Goal: Information Seeking & Learning: Learn about a topic

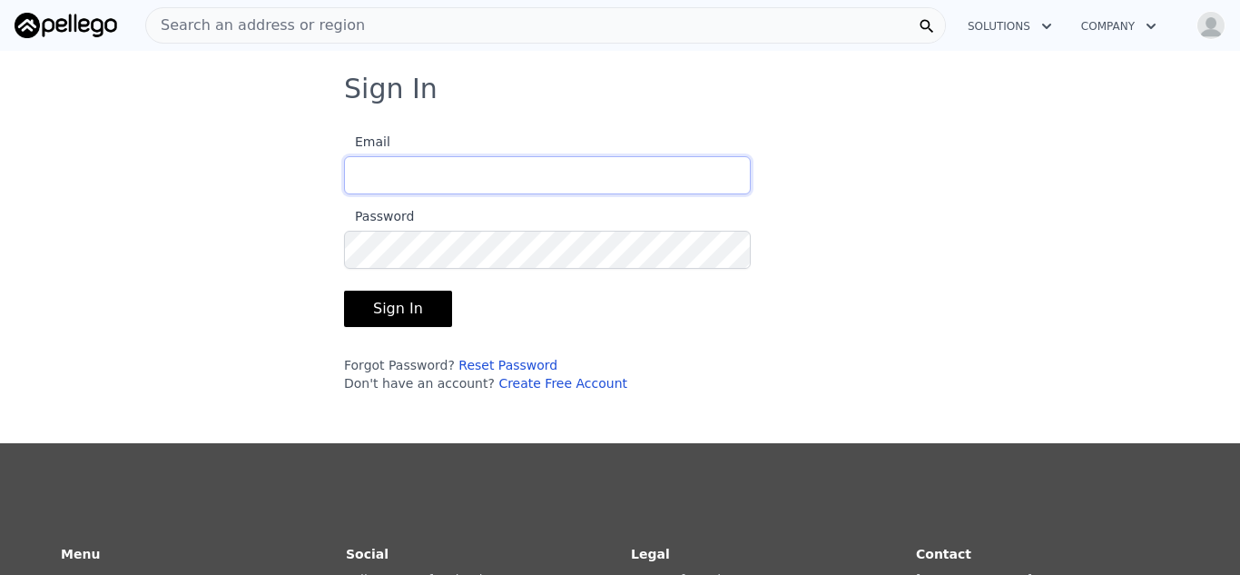
type input "[EMAIL_ADDRESS][DOMAIN_NAME]"
click at [395, 309] on button "Sign In" at bounding box center [398, 309] width 108 height 36
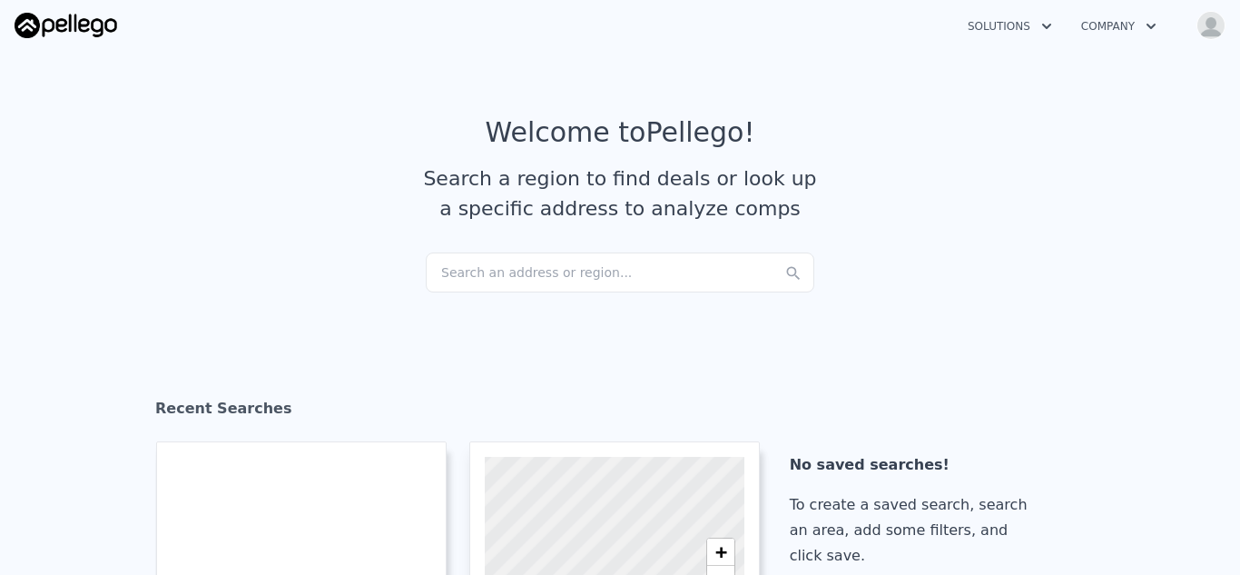
checkbox input "true"
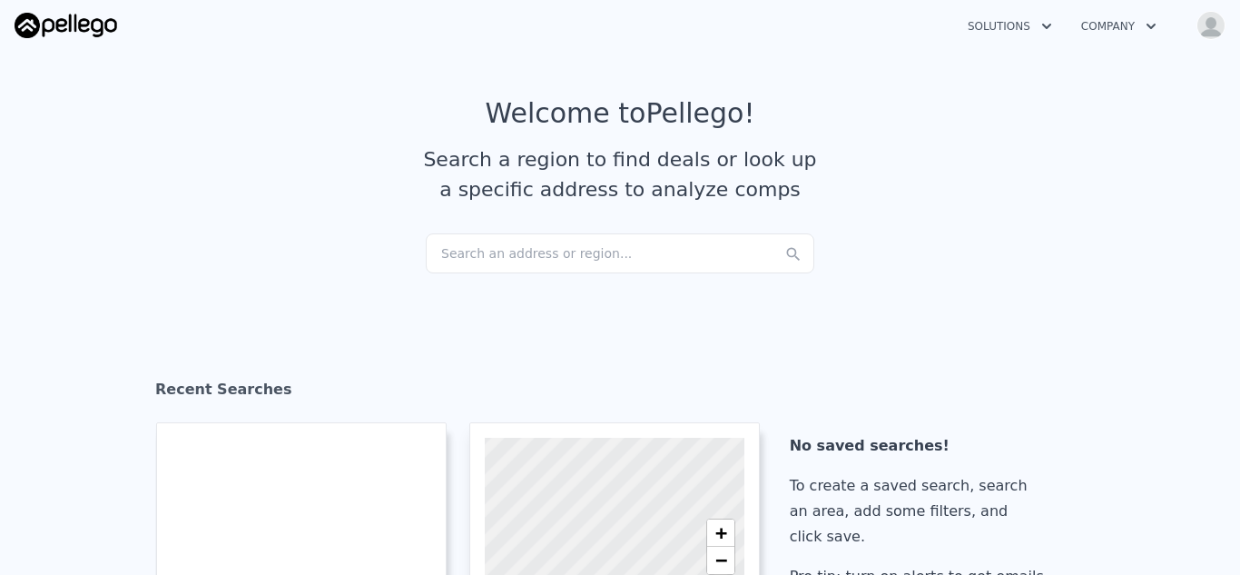
scroll to position [17, 0]
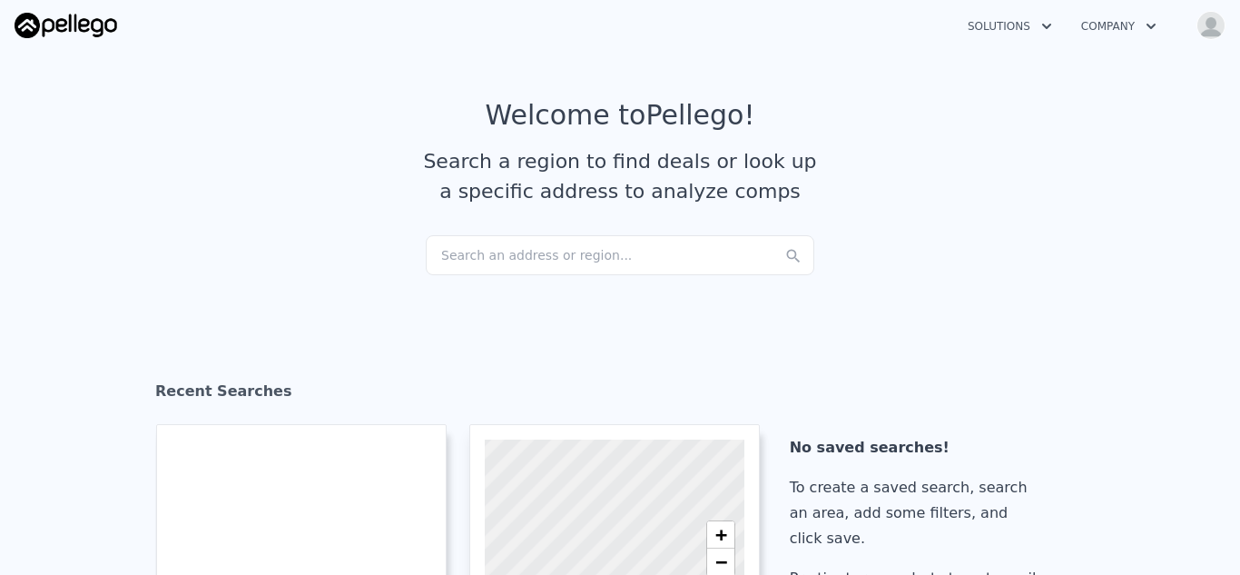
click at [1044, 21] on icon "button" at bounding box center [1047, 26] width 18 height 22
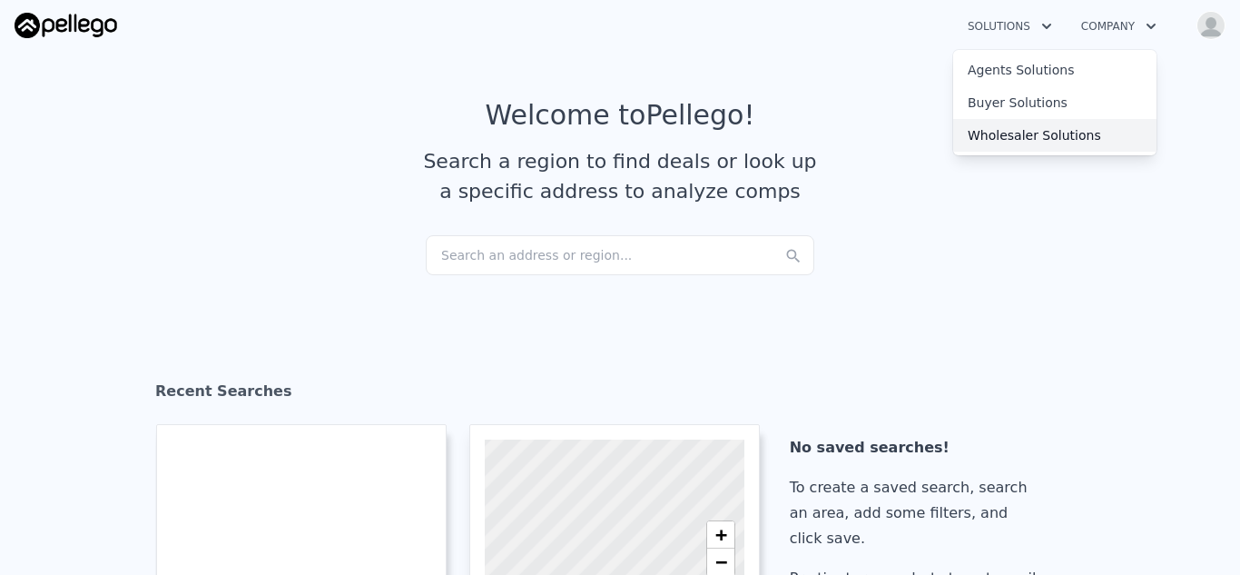
click at [1052, 135] on link "Wholesaler Solutions" at bounding box center [1054, 135] width 203 height 33
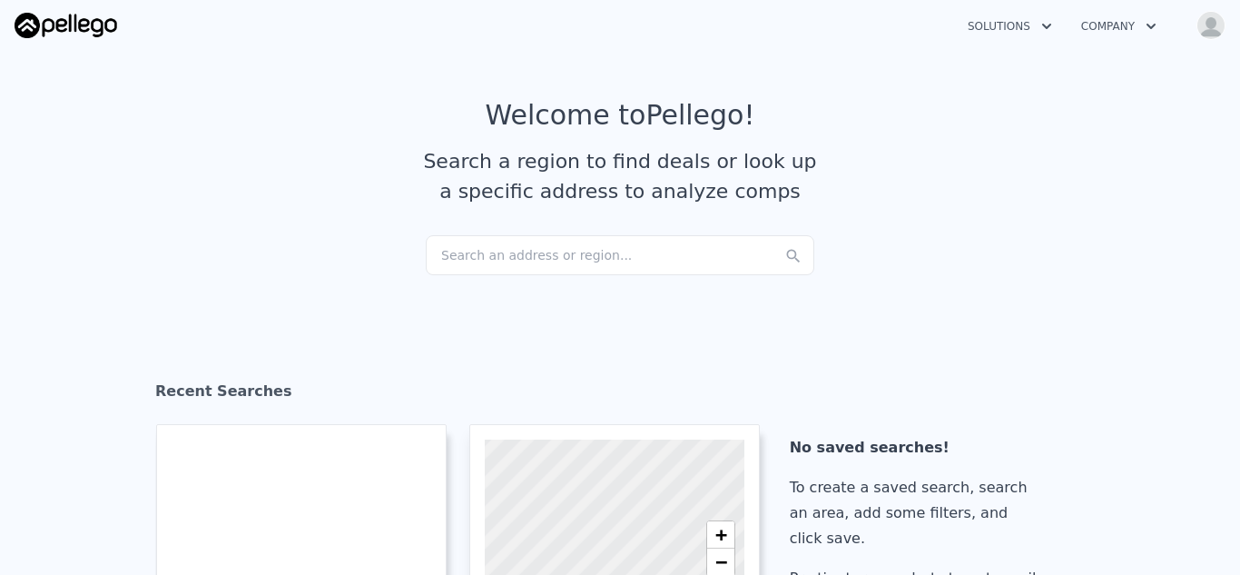
click at [528, 257] on div "Search an address or region..." at bounding box center [620, 255] width 389 height 40
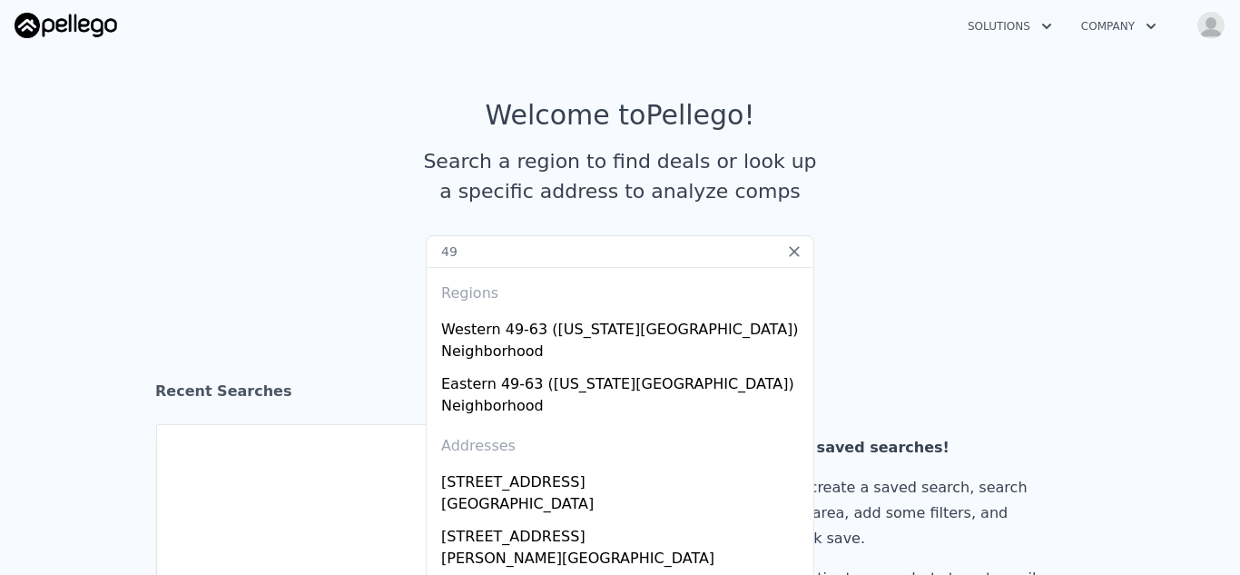
type input "4"
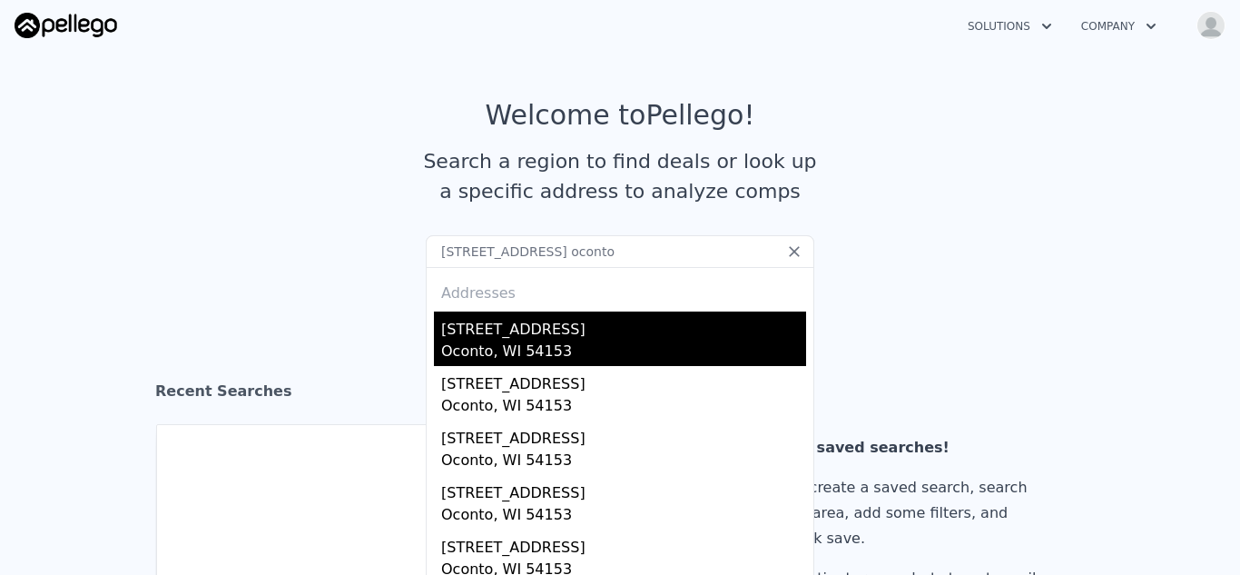
type input "[STREET_ADDRESS] oconto"
click at [536, 344] on div "Oconto, WI 54153" at bounding box center [623, 353] width 365 height 25
